Goal: Transaction & Acquisition: Purchase product/service

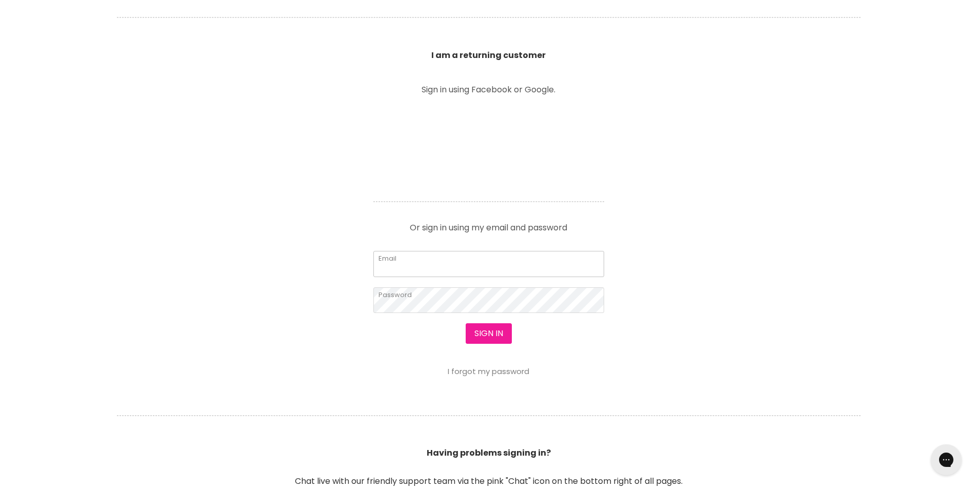
type input "leroyspunk1@hotmail.com"
click at [502, 329] on button "Sign in" at bounding box center [489, 333] width 46 height 21
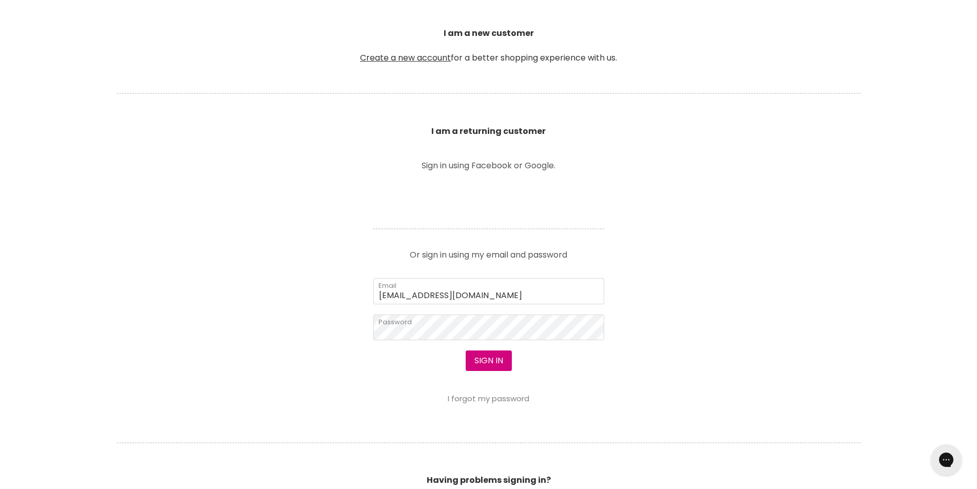
scroll to position [410, 0]
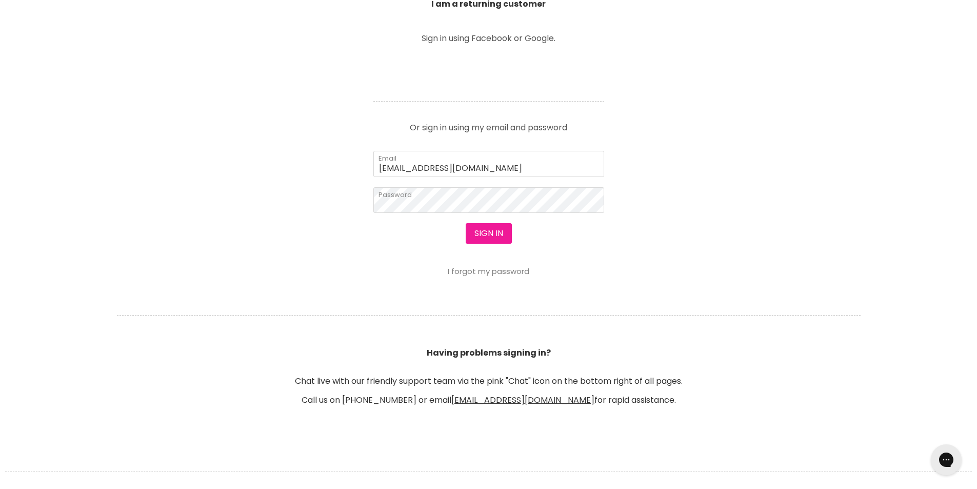
click at [491, 236] on button "Sign in" at bounding box center [489, 233] width 46 height 21
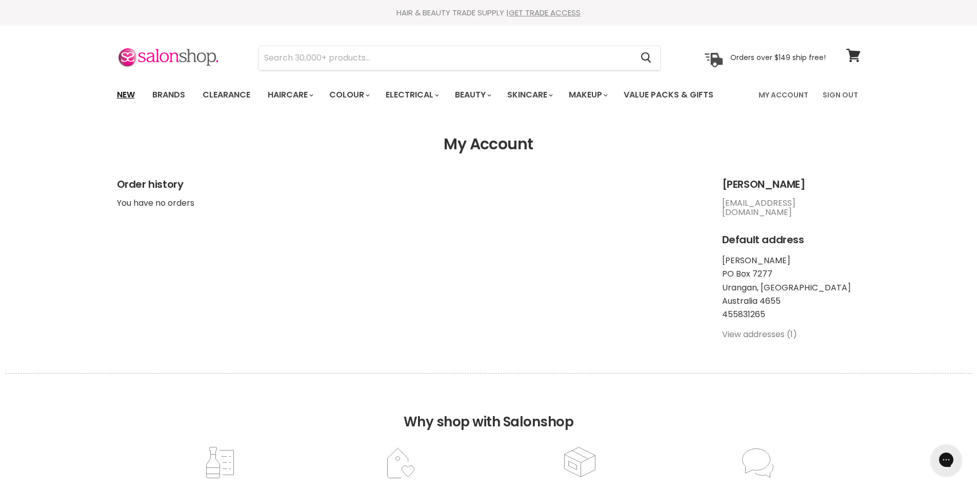
click at [118, 94] on link "New" at bounding box center [125, 95] width 33 height 22
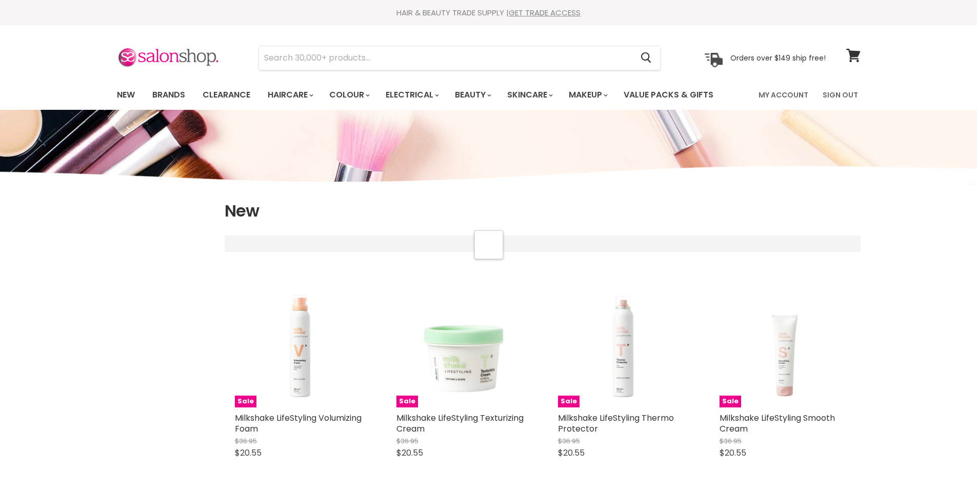
select select "created-descending"
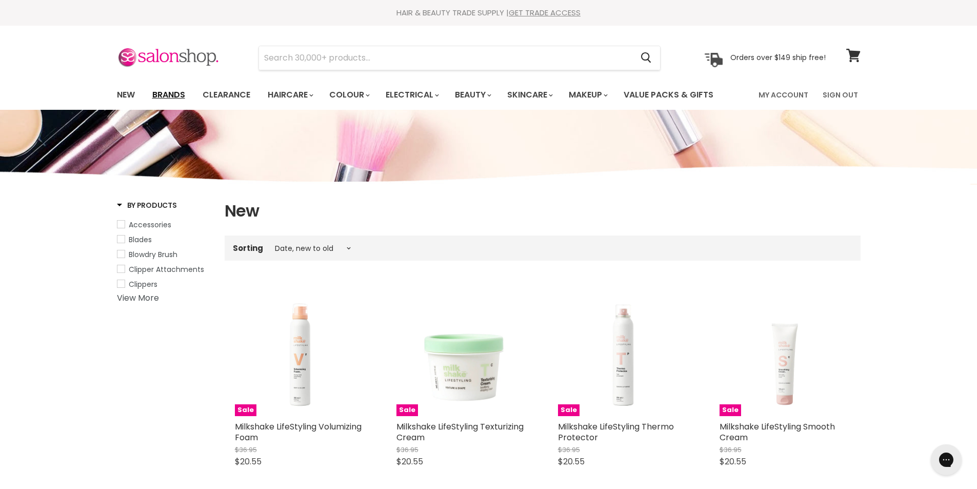
click at [167, 96] on link "Brands" at bounding box center [169, 95] width 48 height 22
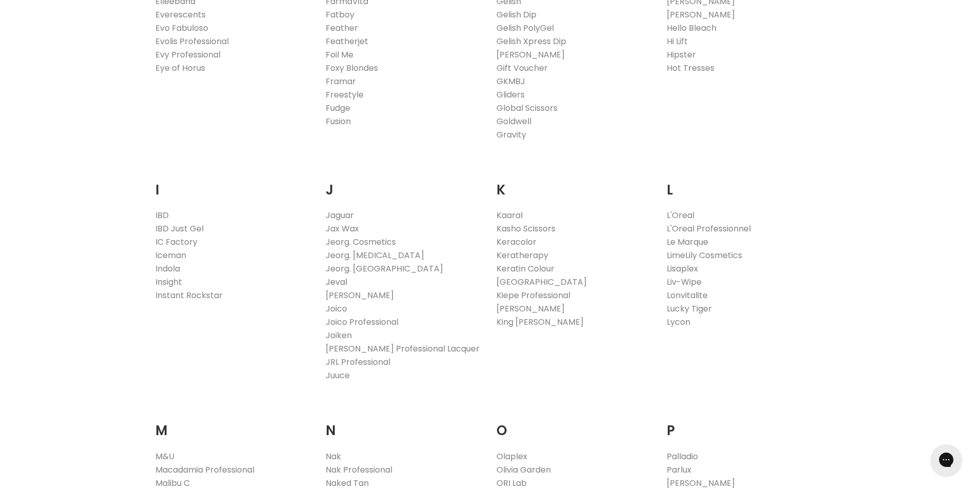
click at [338, 280] on link "Jeval" at bounding box center [337, 282] width 22 height 12
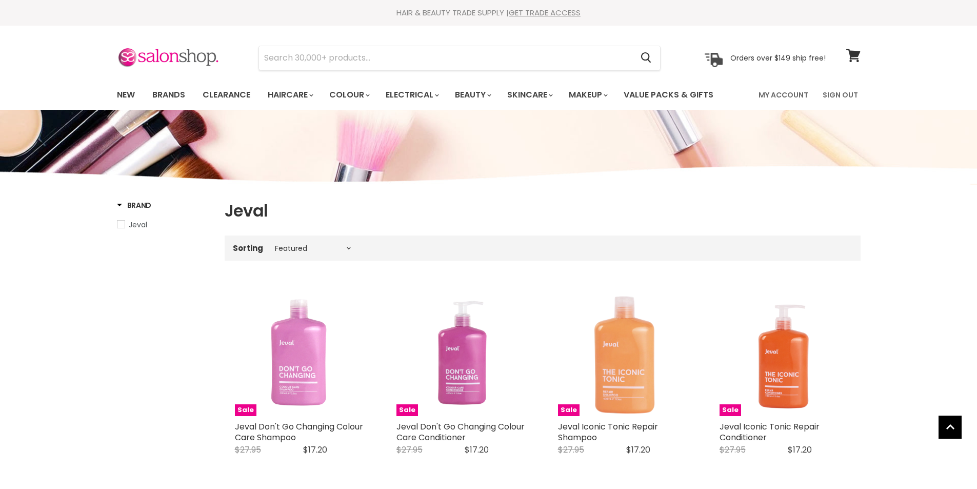
select select "manual"
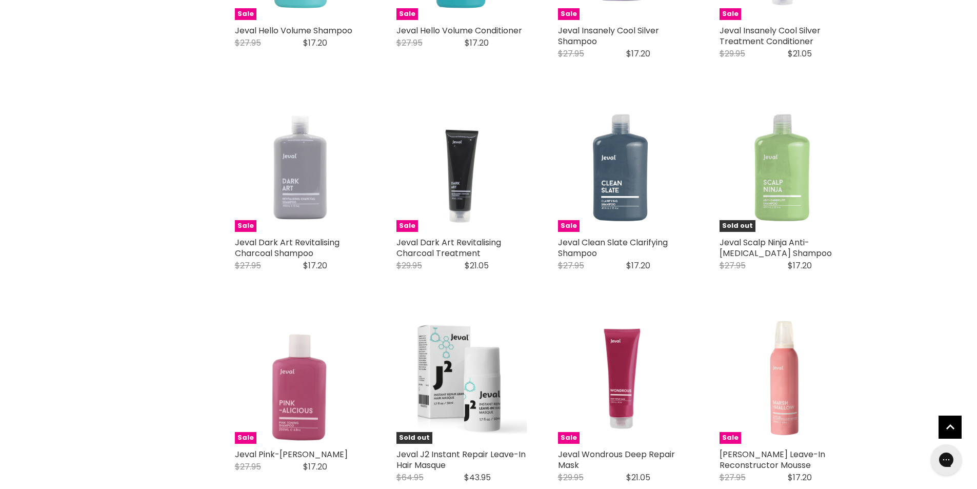
scroll to position [820, 0]
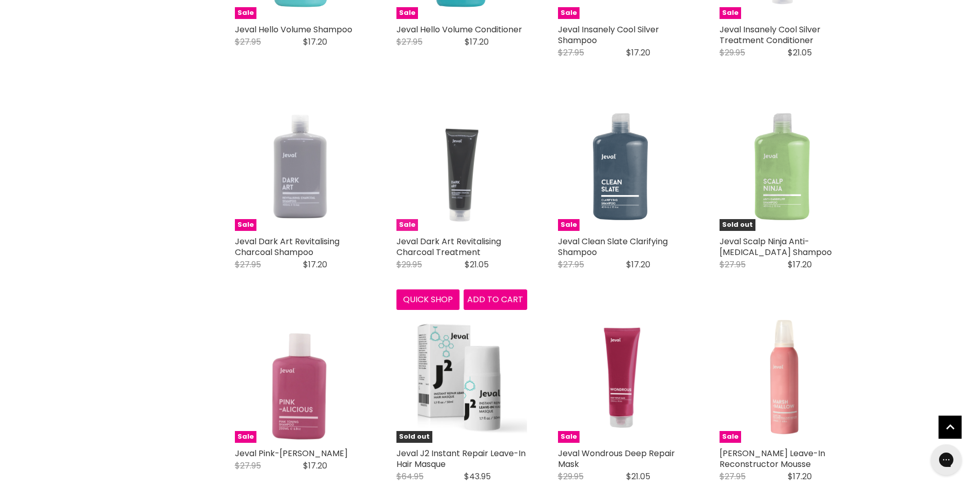
click at [452, 192] on img "Main content" at bounding box center [461, 165] width 131 height 131
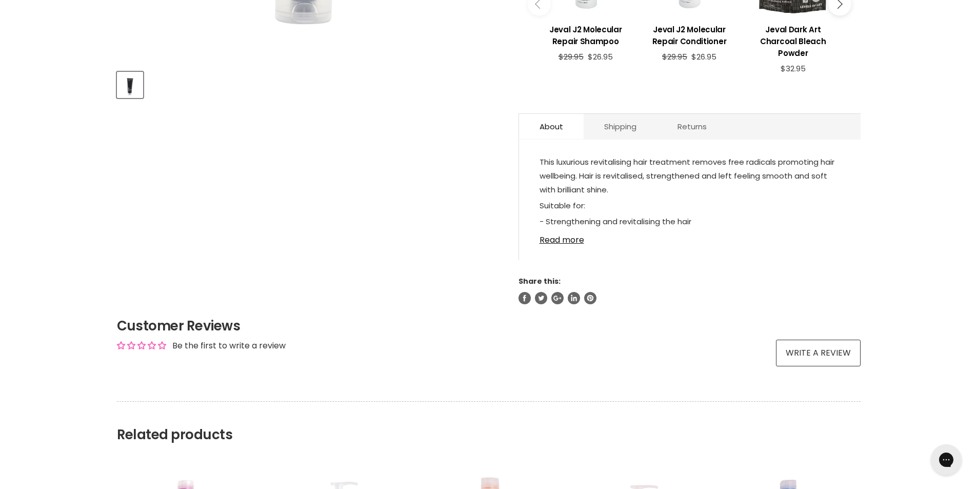
scroll to position [462, 0]
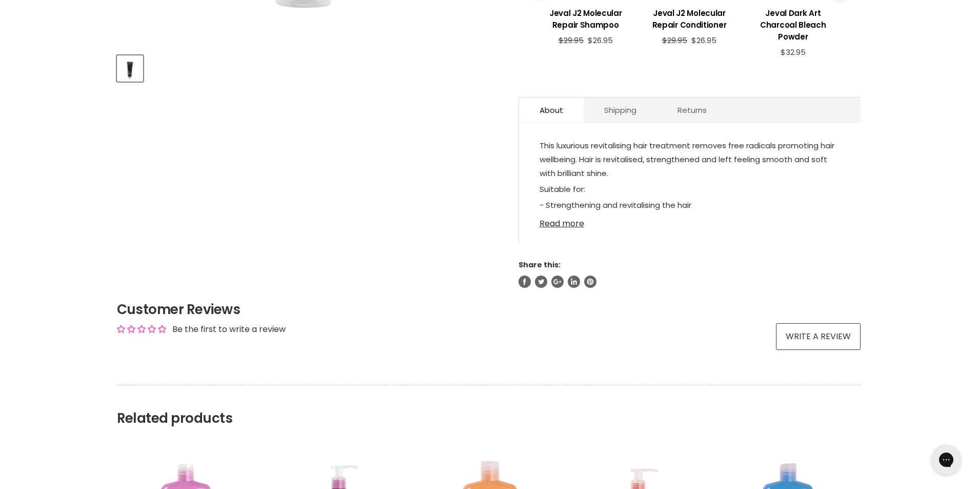
click at [553, 227] on link "Read more" at bounding box center [689, 220] width 300 height 15
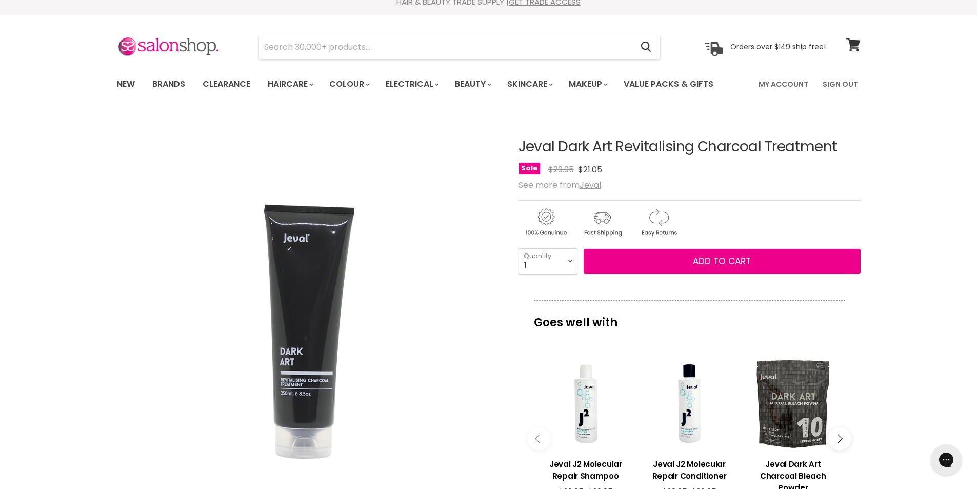
scroll to position [0, 0]
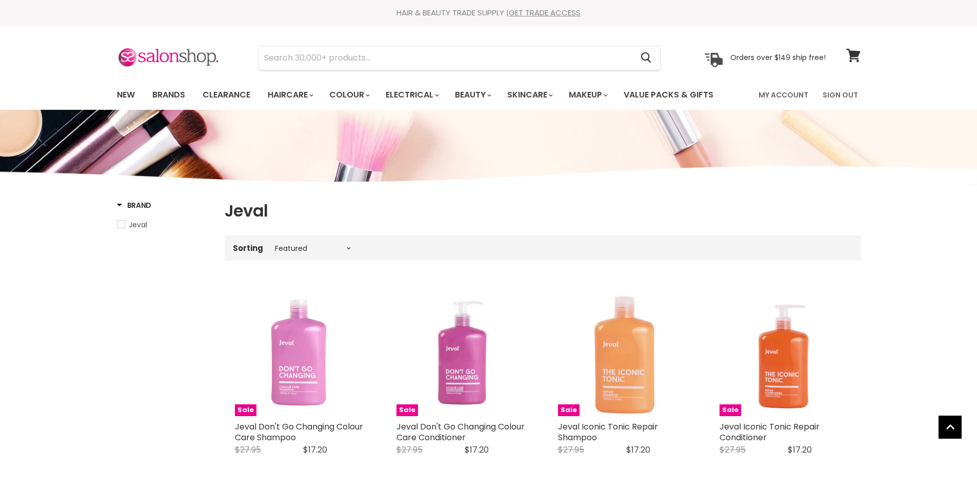
select select "manual"
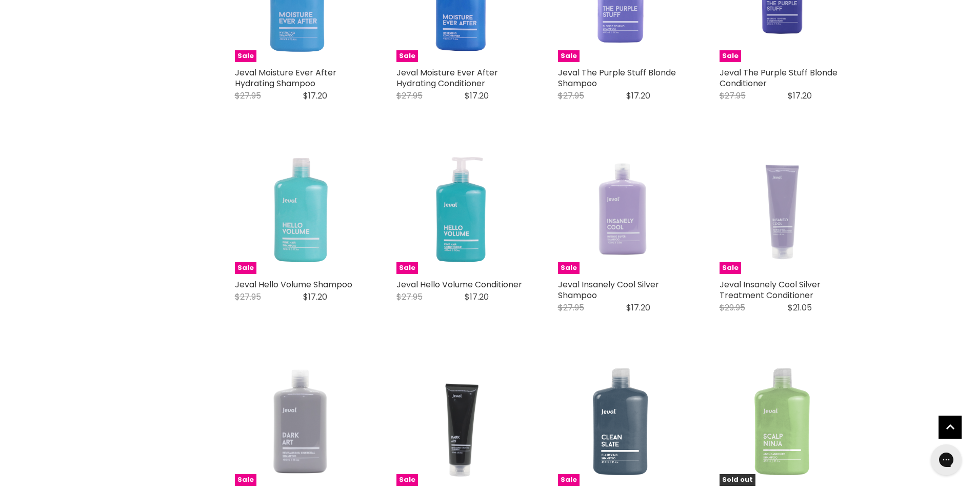
scroll to position [551, 0]
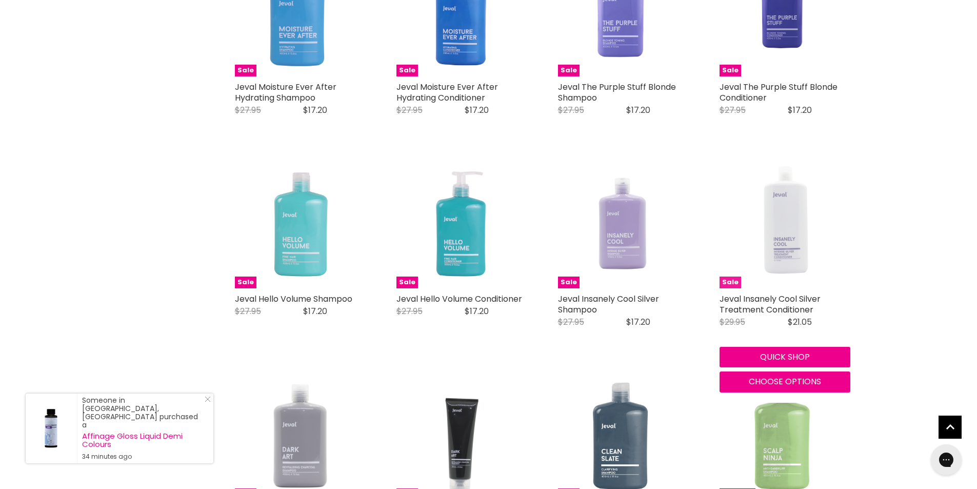
click at [782, 241] on img "Main content" at bounding box center [784, 222] width 131 height 131
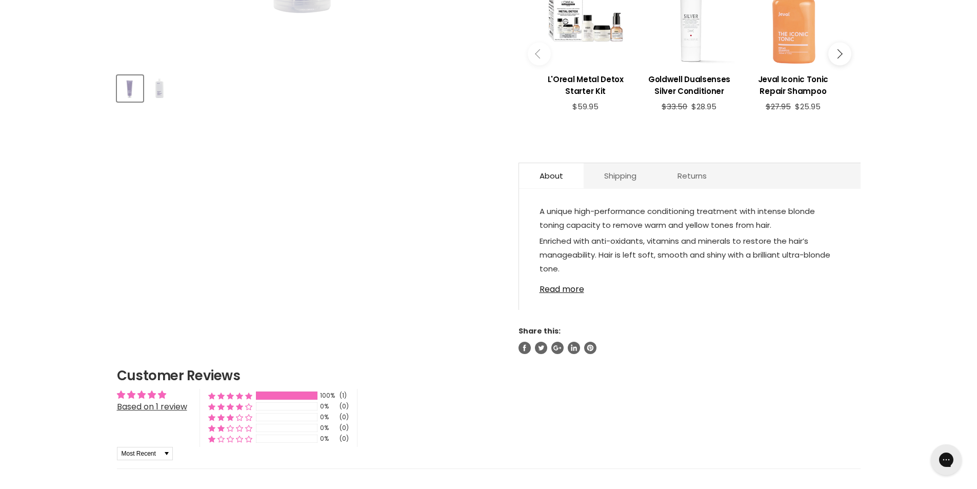
scroll to position [462, 0]
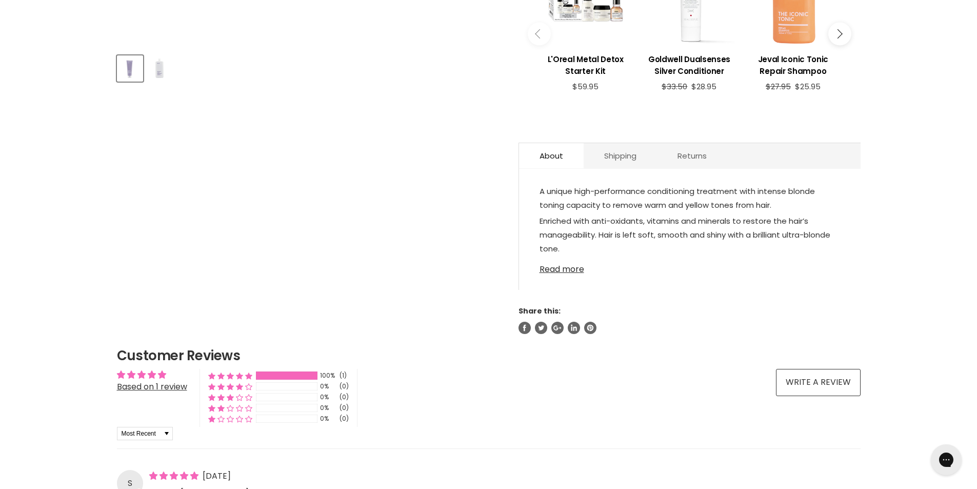
click at [563, 266] on link "Read more" at bounding box center [689, 265] width 300 height 15
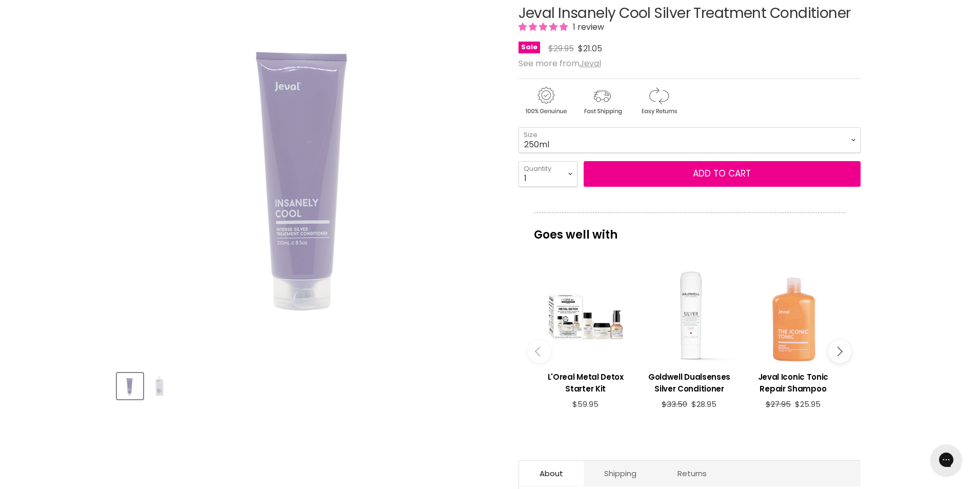
scroll to position [0, 0]
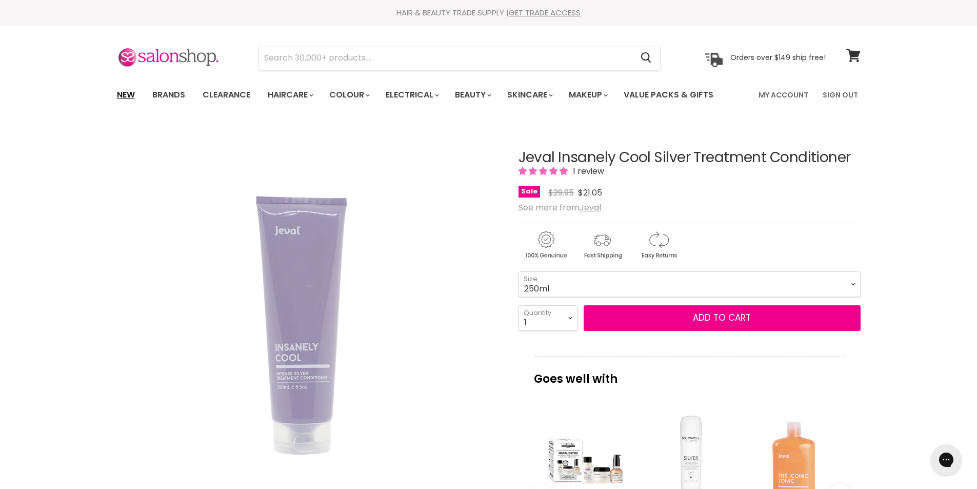
click at [117, 91] on link "New" at bounding box center [125, 95] width 33 height 22
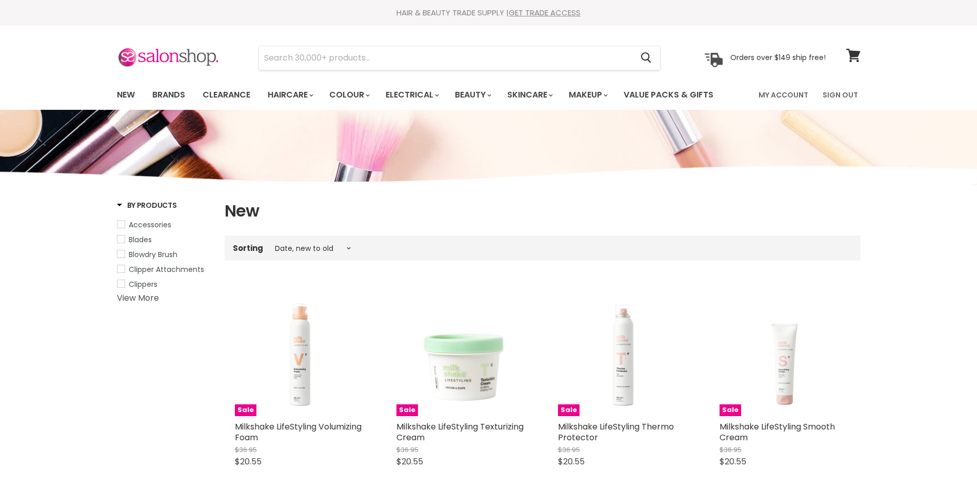
select select "created-descending"
